Goal: Task Accomplishment & Management: Use online tool/utility

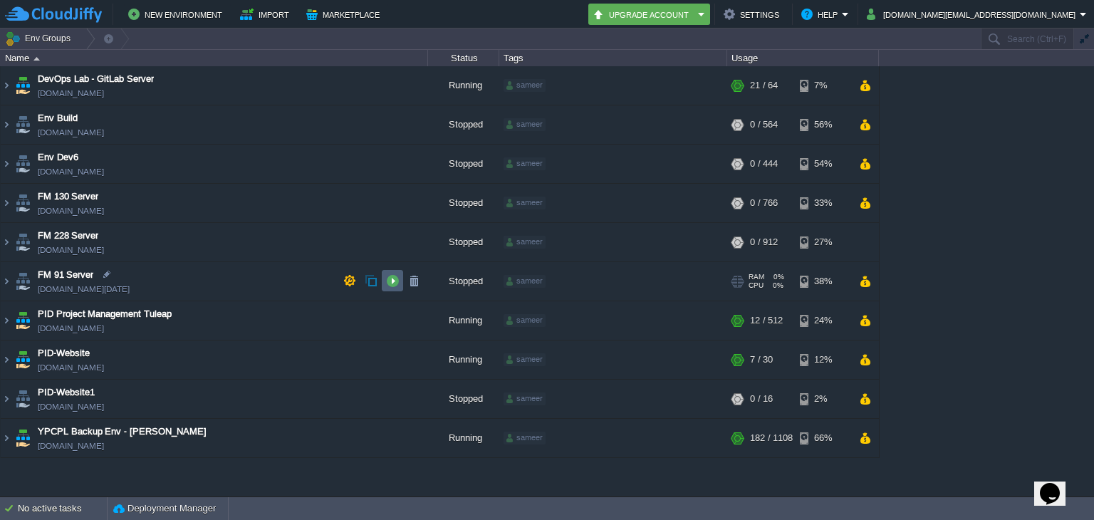
click at [391, 286] on button "button" at bounding box center [392, 280] width 13 height 13
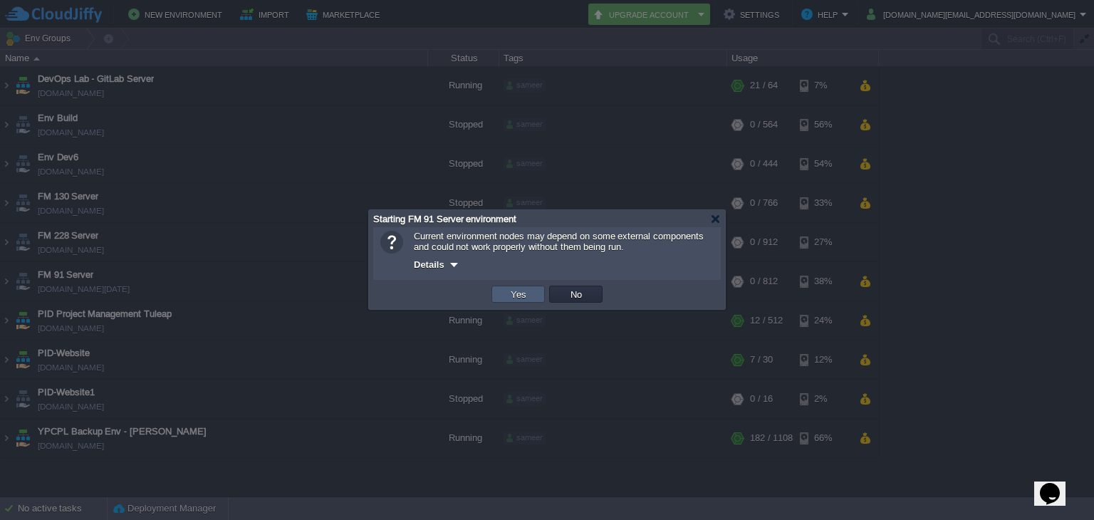
click at [510, 301] on td "Yes" at bounding box center [518, 294] width 53 height 17
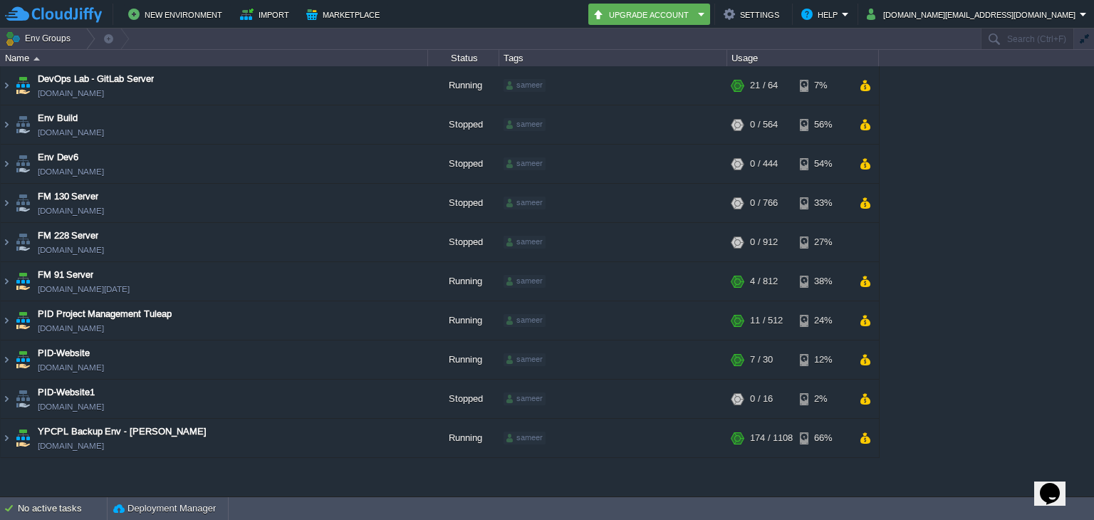
click at [1094, 287] on div "DevOps Lab - GitLab Server [DOMAIN_NAME] Running sameer + Add to Env Group RAM …" at bounding box center [547, 281] width 1094 height 430
click at [18, 435] on img at bounding box center [23, 438] width 20 height 38
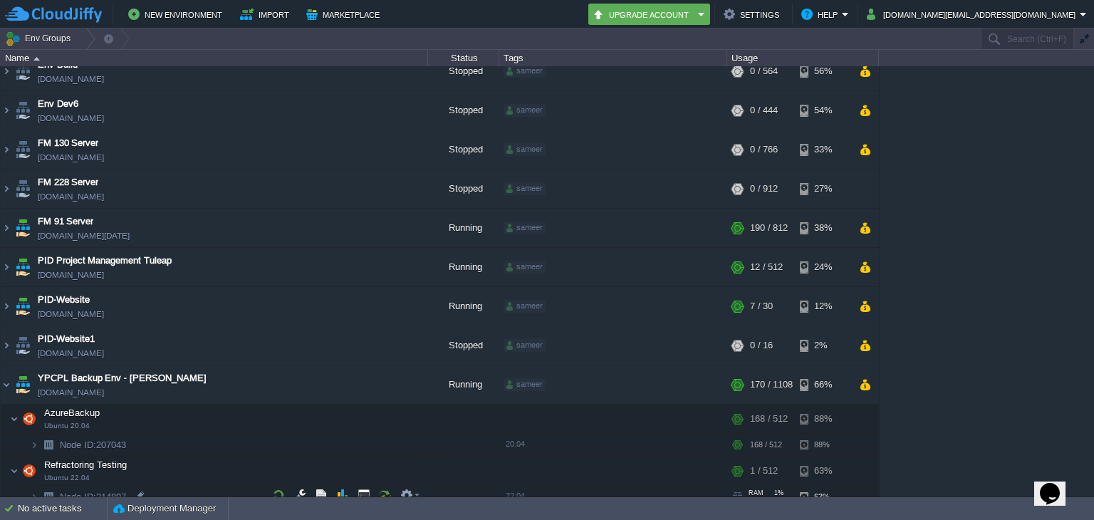
scroll to position [115, 0]
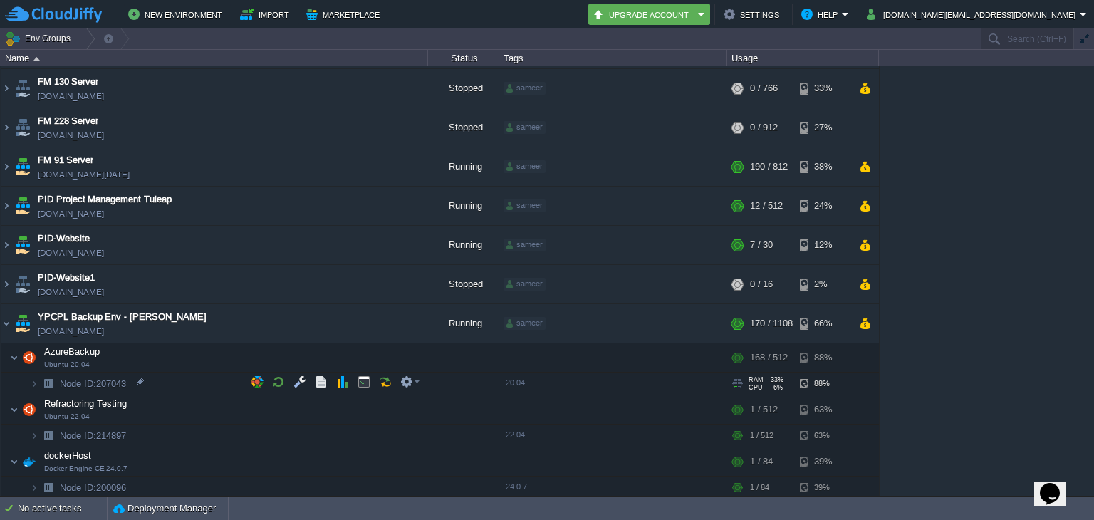
click at [40, 378] on img at bounding box center [48, 384] width 20 height 22
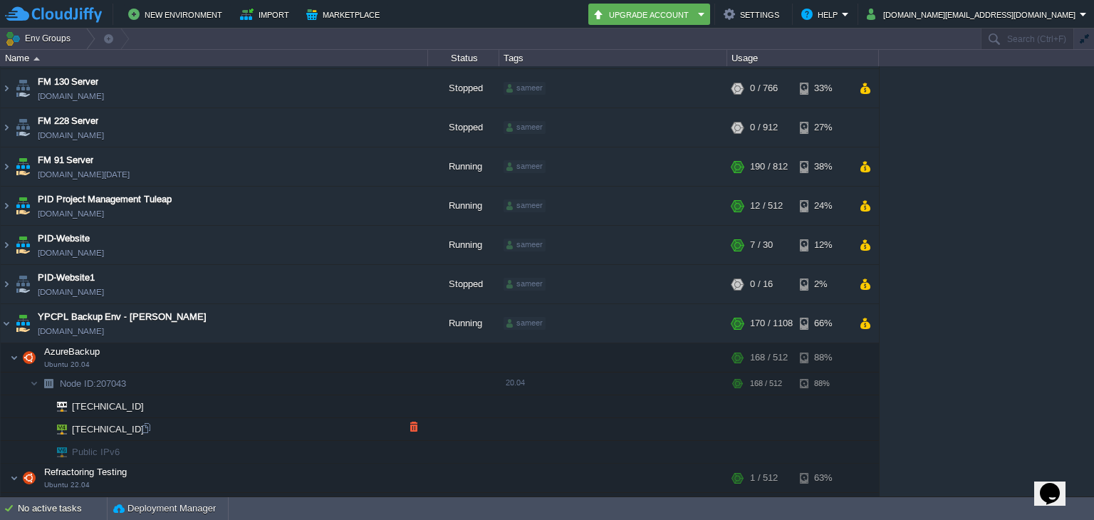
click at [139, 429] on td "[TECHNICAL_ID]" at bounding box center [215, 429] width 428 height 23
click at [142, 429] on div at bounding box center [146, 428] width 13 height 13
click at [953, 214] on div "DevOps Lab - GitLab Server [DOMAIN_NAME] Running sameer + Add to Env Group RAM …" at bounding box center [547, 281] width 1094 height 430
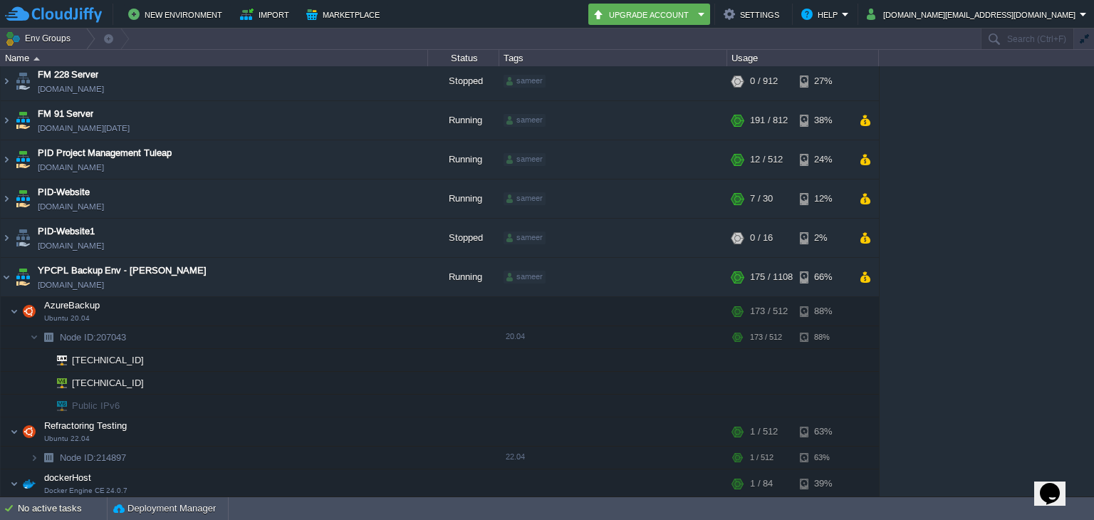
scroll to position [183, 0]
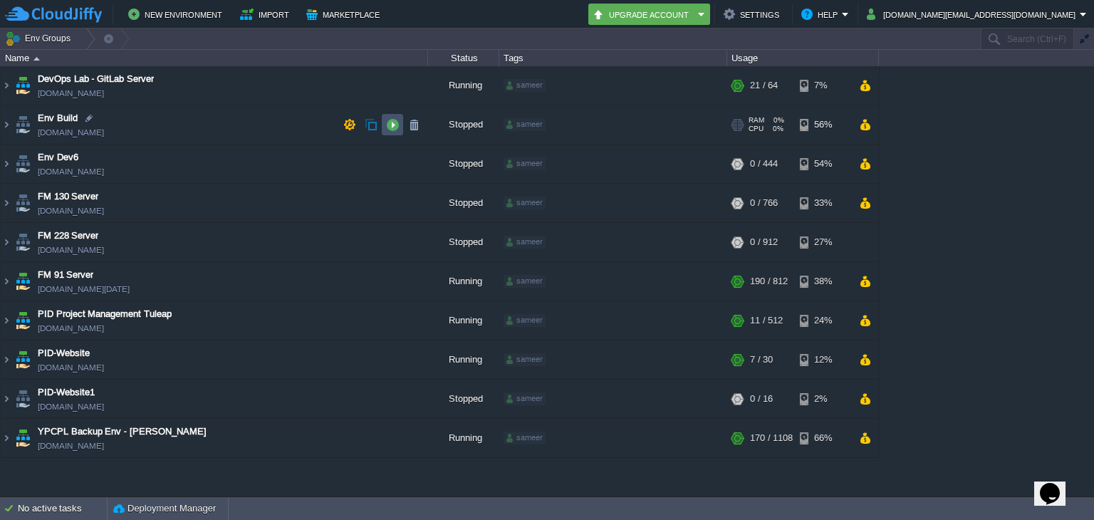
click at [389, 120] on button "button" at bounding box center [392, 124] width 13 height 13
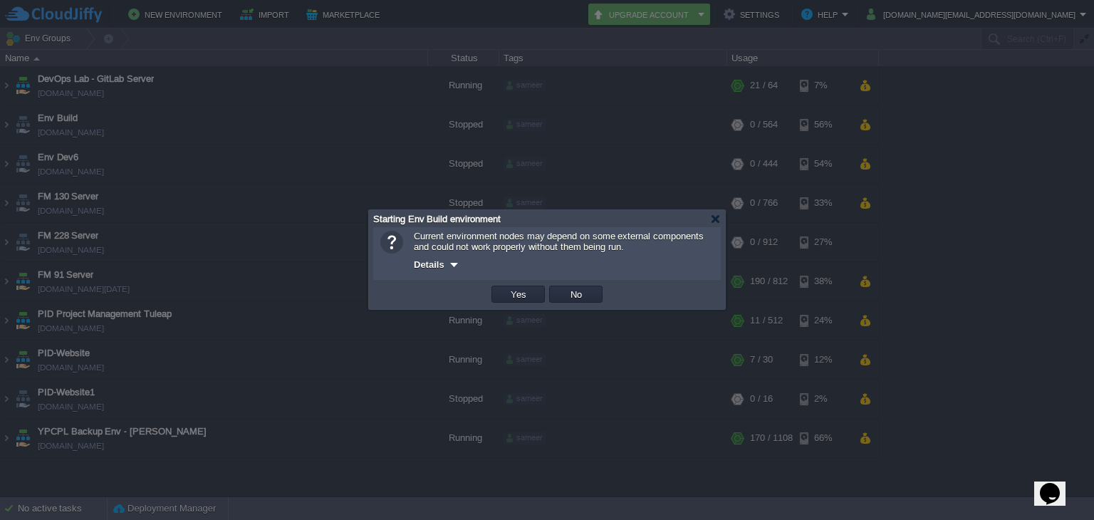
click at [534, 295] on td "Yes" at bounding box center [518, 294] width 53 height 17
